Goal: Task Accomplishment & Management: Manage account settings

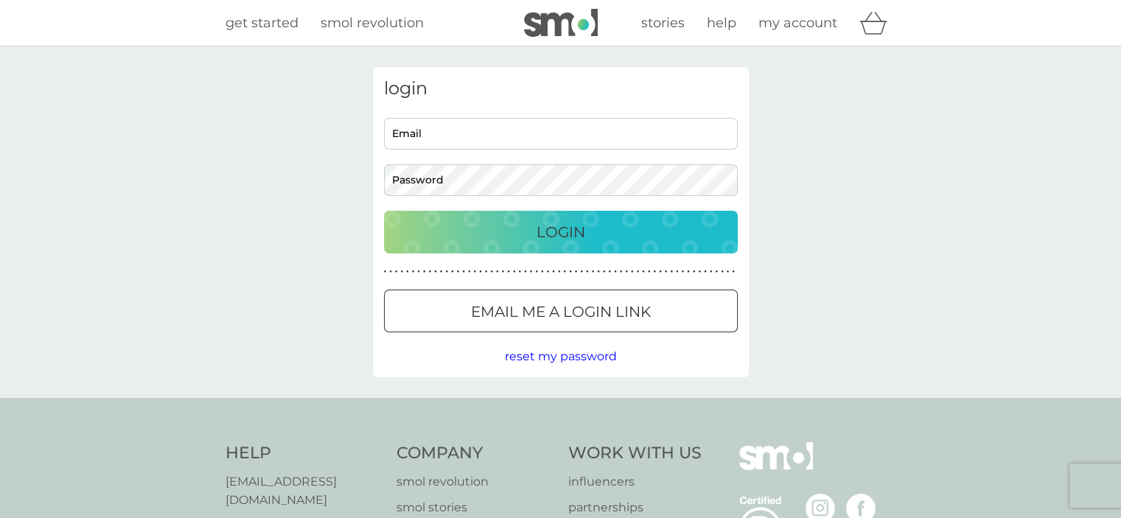
type input "hello@meathrel.co.uk"
click at [568, 230] on p "Login" at bounding box center [560, 232] width 49 height 24
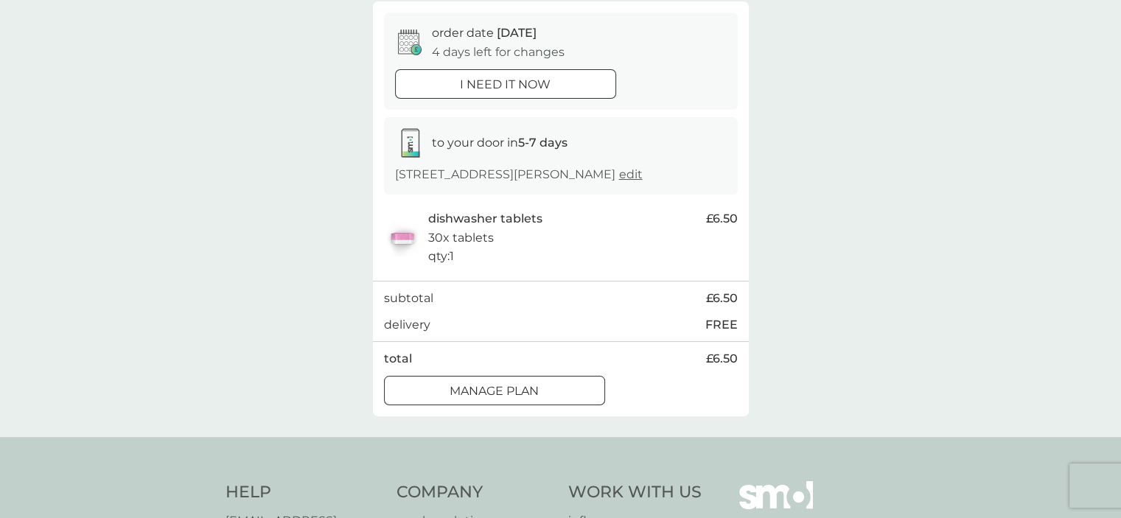
scroll to position [136, 0]
click at [522, 390] on p "Manage plan" at bounding box center [493, 389] width 89 height 19
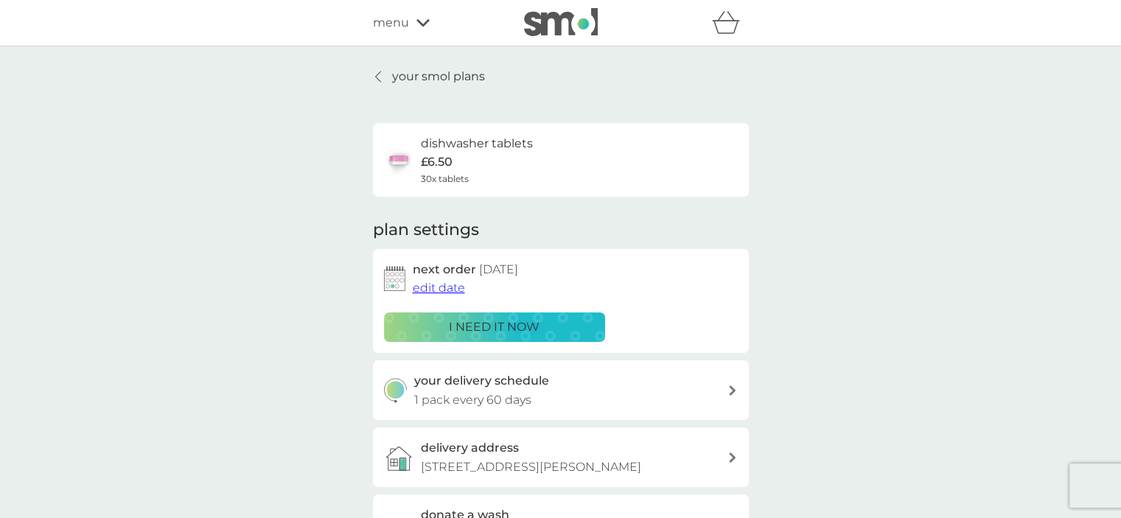
click at [452, 288] on span "edit date" at bounding box center [439, 288] width 52 height 14
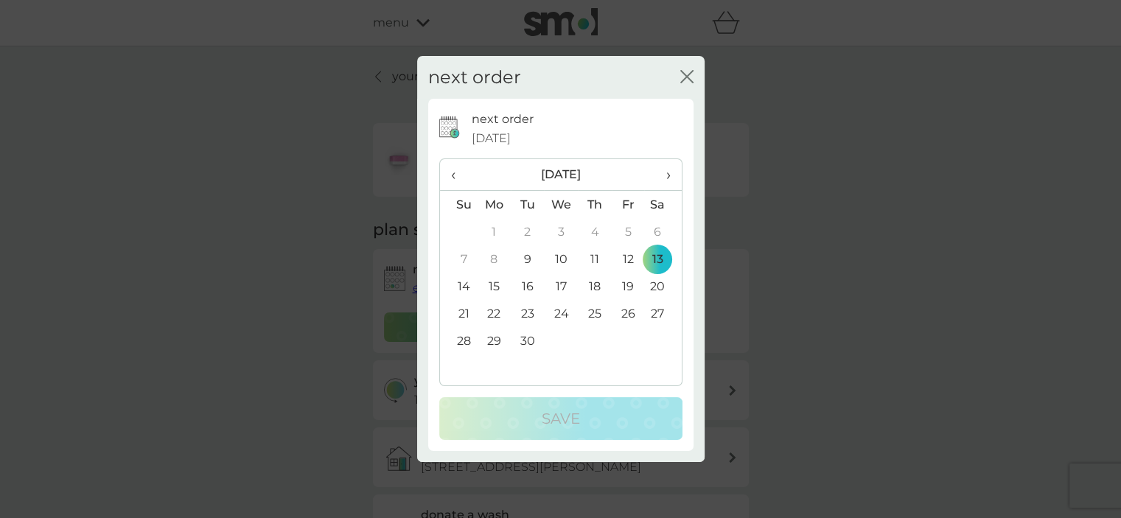
click at [661, 290] on td "20" at bounding box center [662, 286] width 37 height 27
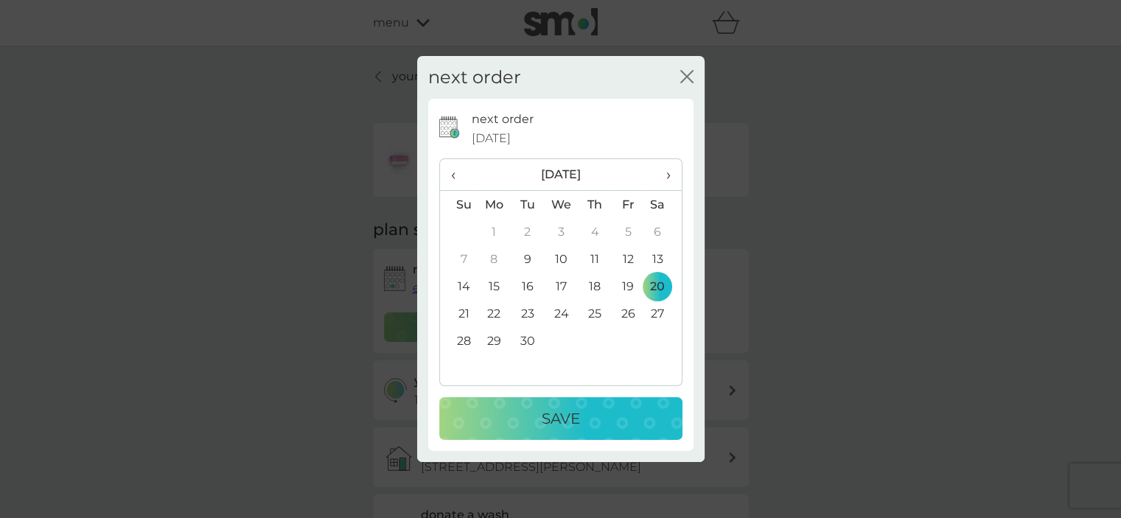
click at [561, 419] on p "Save" at bounding box center [561, 419] width 38 height 24
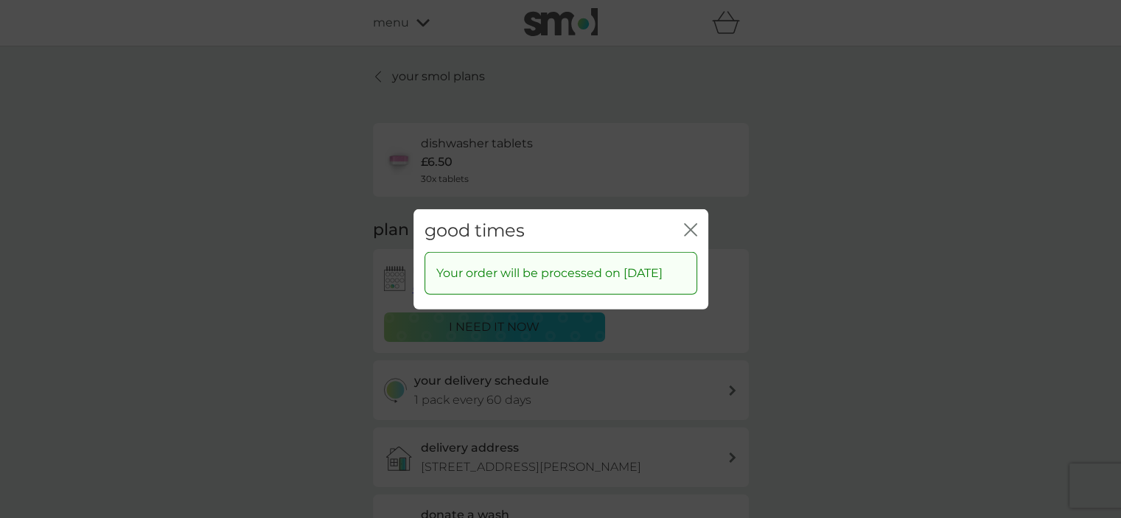
click at [690, 223] on icon "close" at bounding box center [693, 229] width 6 height 12
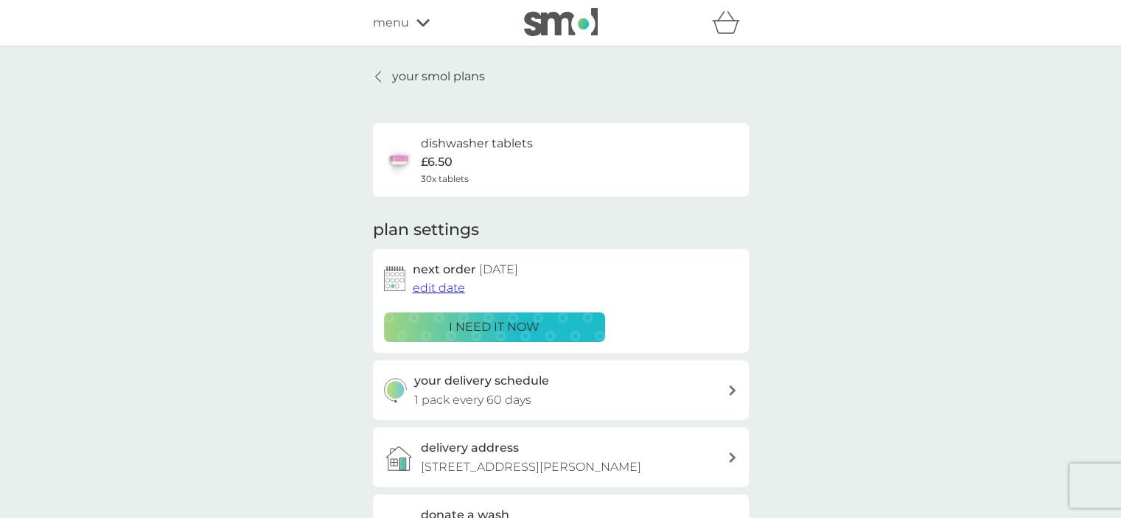
click at [392, 71] on p "your smol plans" at bounding box center [438, 76] width 93 height 19
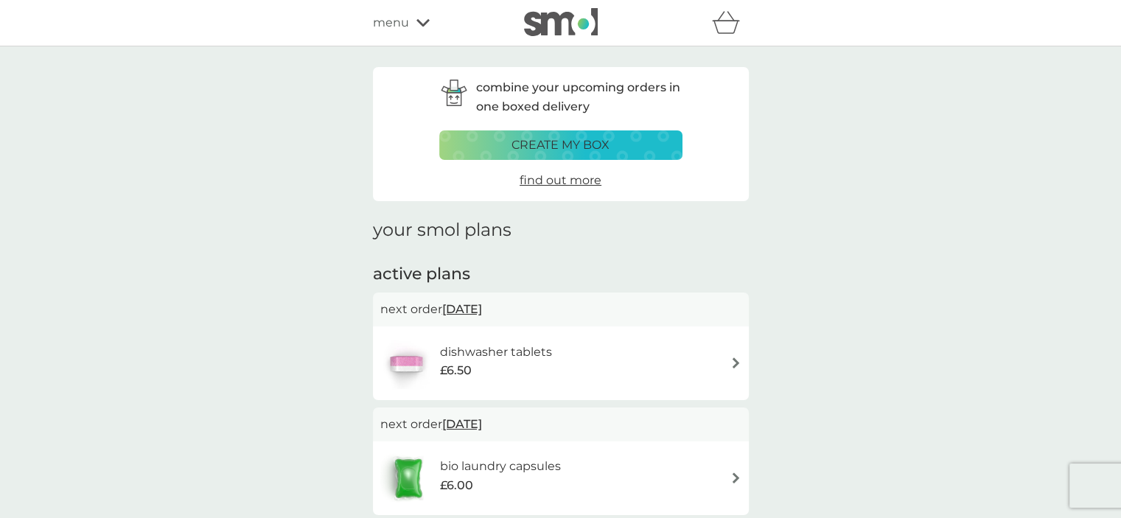
click at [738, 480] on img at bounding box center [735, 477] width 11 height 11
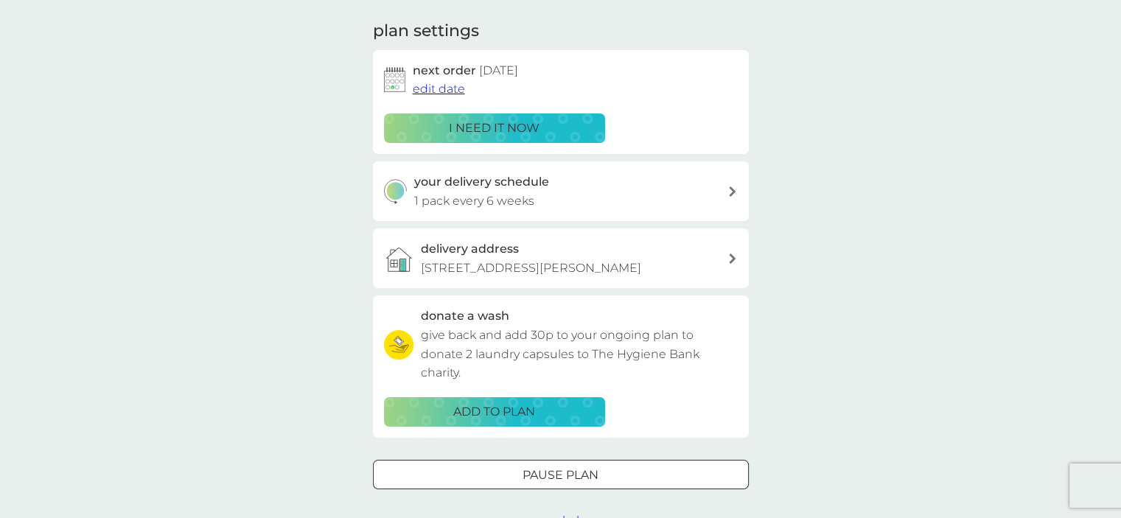
scroll to position [205, 0]
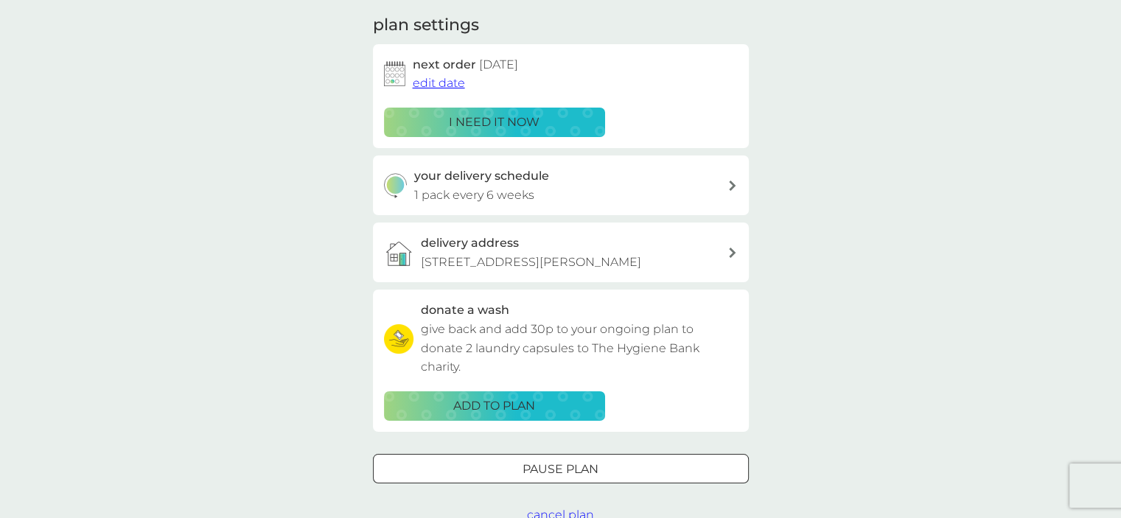
click at [455, 80] on span "edit date" at bounding box center [439, 83] width 52 height 14
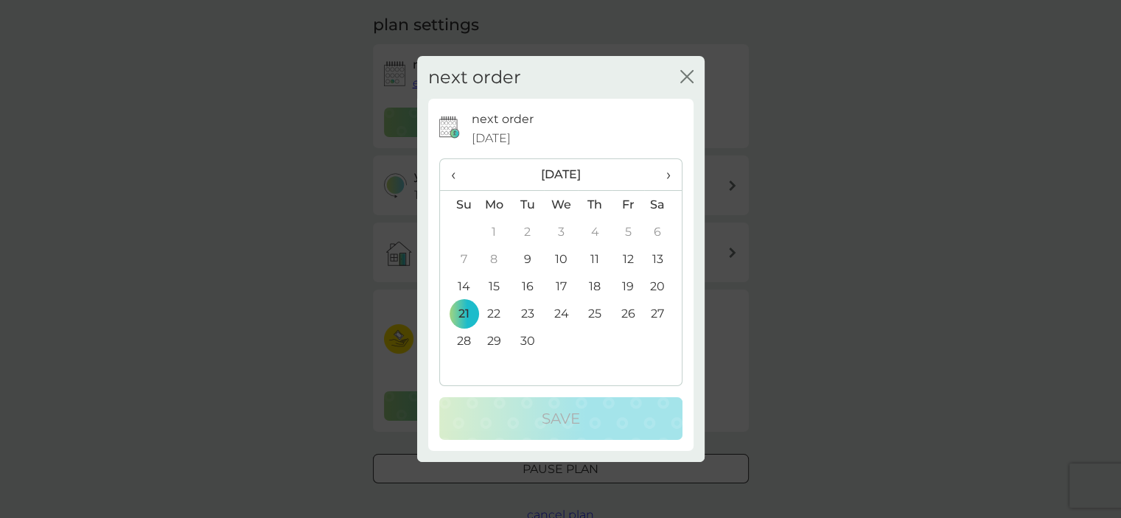
click at [596, 286] on td "18" at bounding box center [594, 286] width 33 height 27
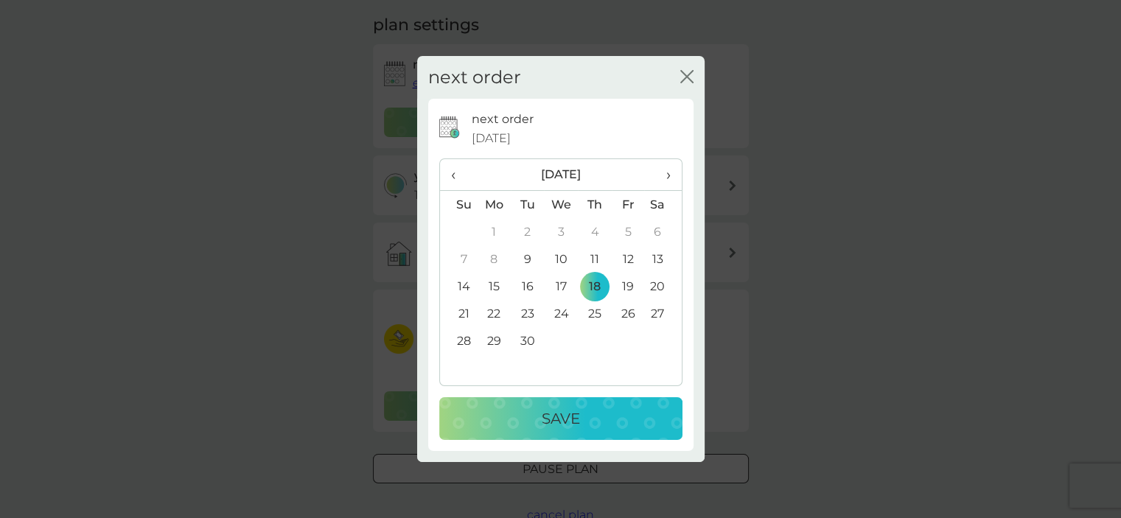
click at [530, 285] on td "16" at bounding box center [527, 286] width 33 height 27
click at [550, 416] on p "Save" at bounding box center [561, 419] width 38 height 24
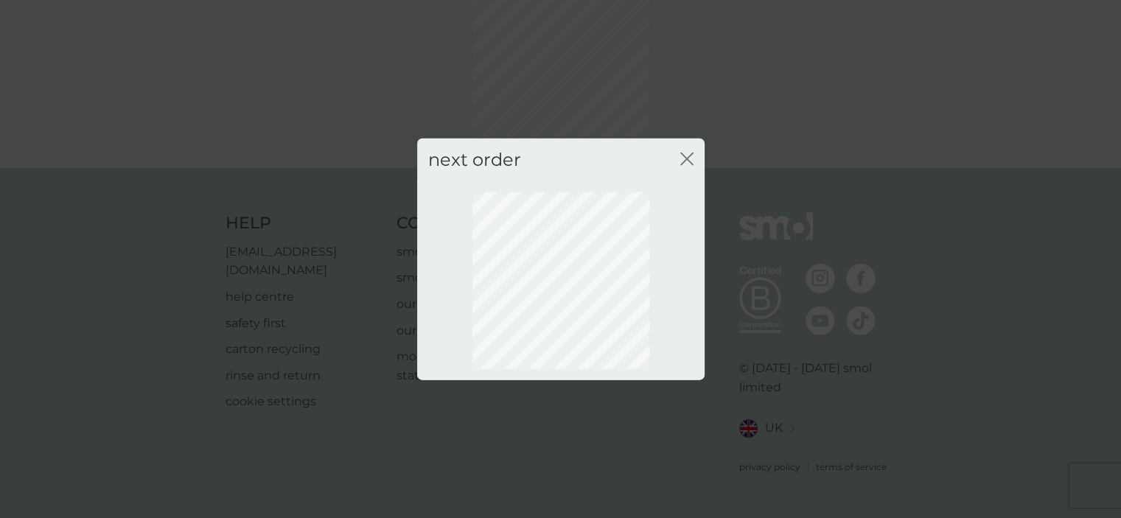
scroll to position [99, 0]
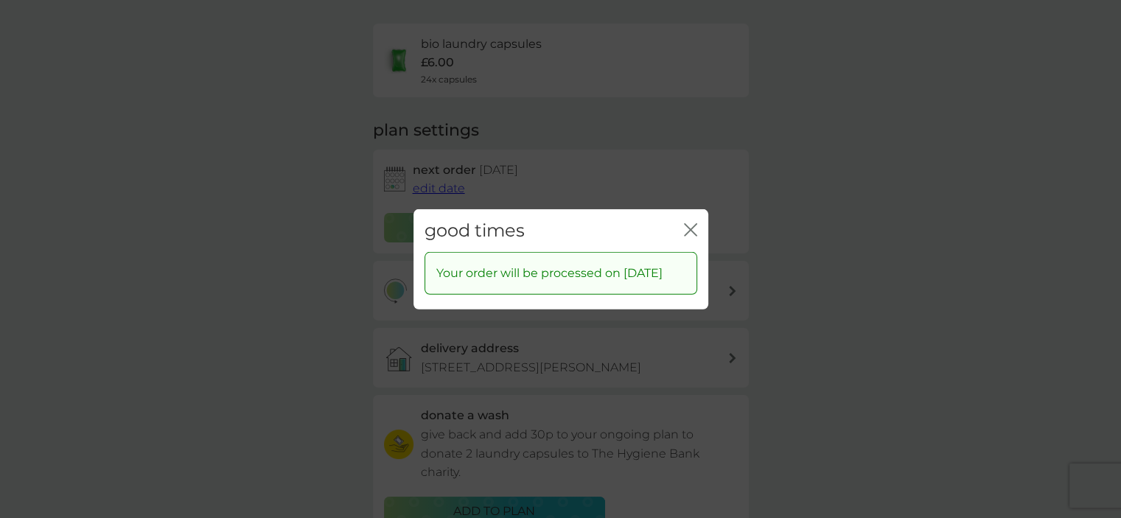
click at [690, 223] on icon "close" at bounding box center [690, 229] width 13 height 13
